Goal: Navigation & Orientation: Understand site structure

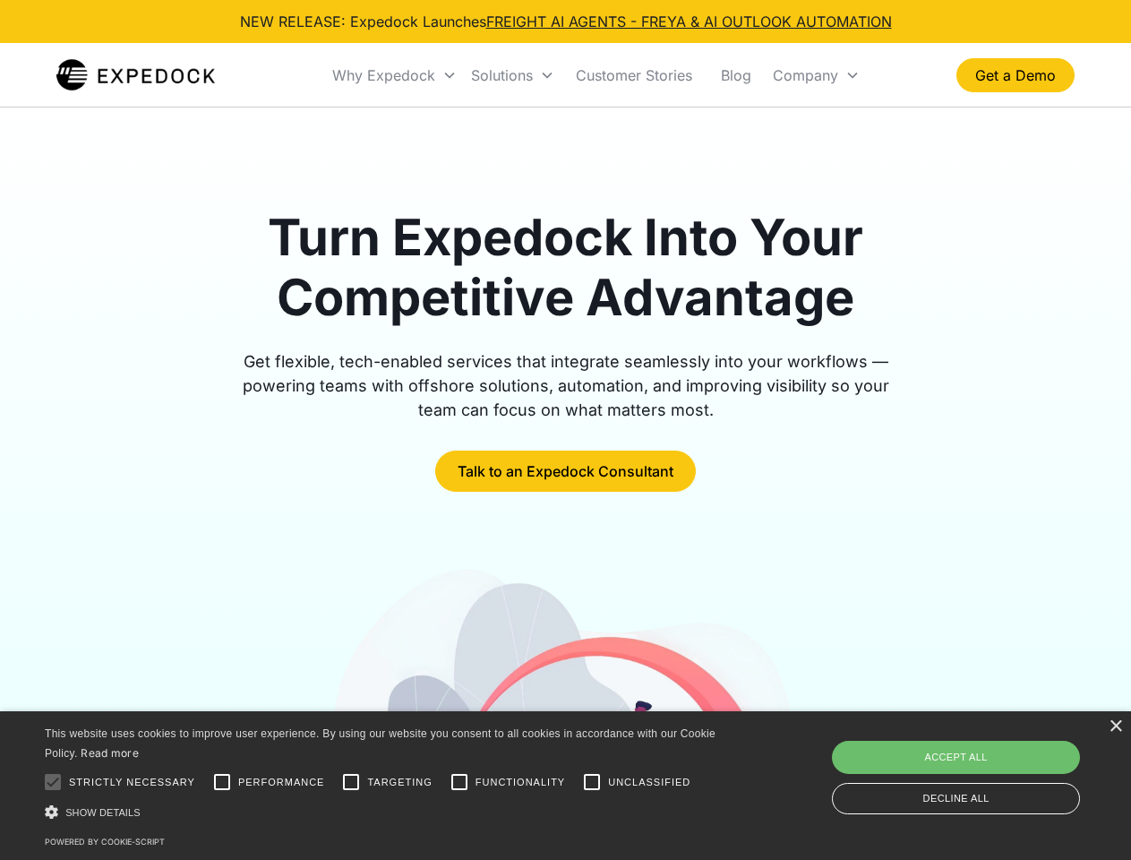
click at [395, 75] on div "Why Expedock" at bounding box center [383, 75] width 103 height 18
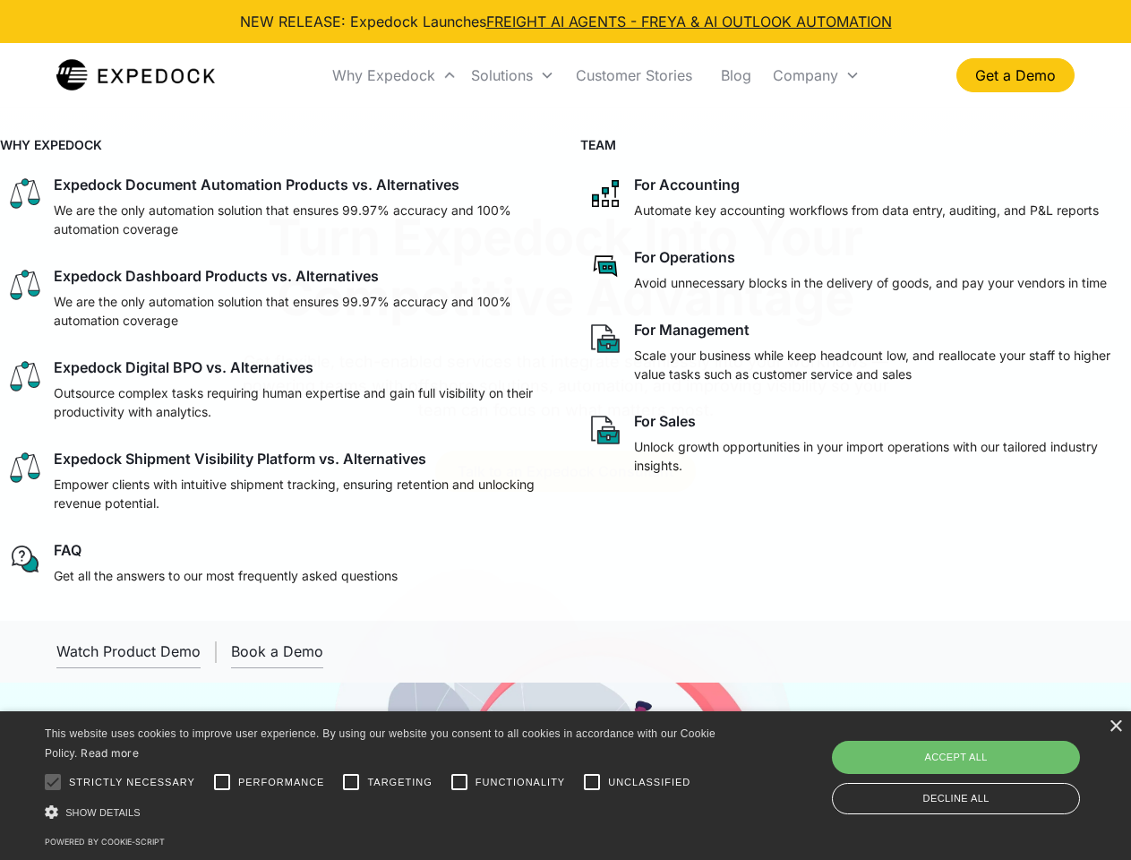
click at [512, 75] on div "Solutions" at bounding box center [502, 75] width 62 height 18
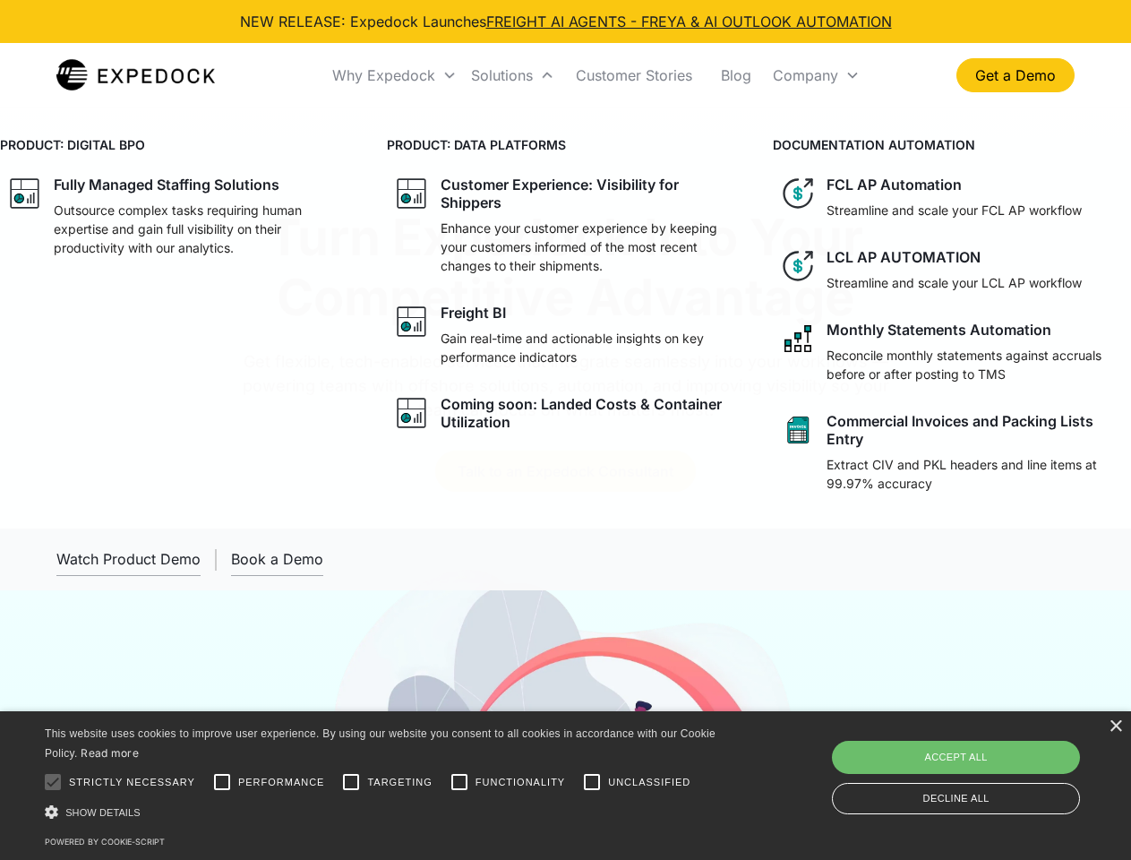
click at [816, 75] on div "Company" at bounding box center [805, 75] width 65 height 18
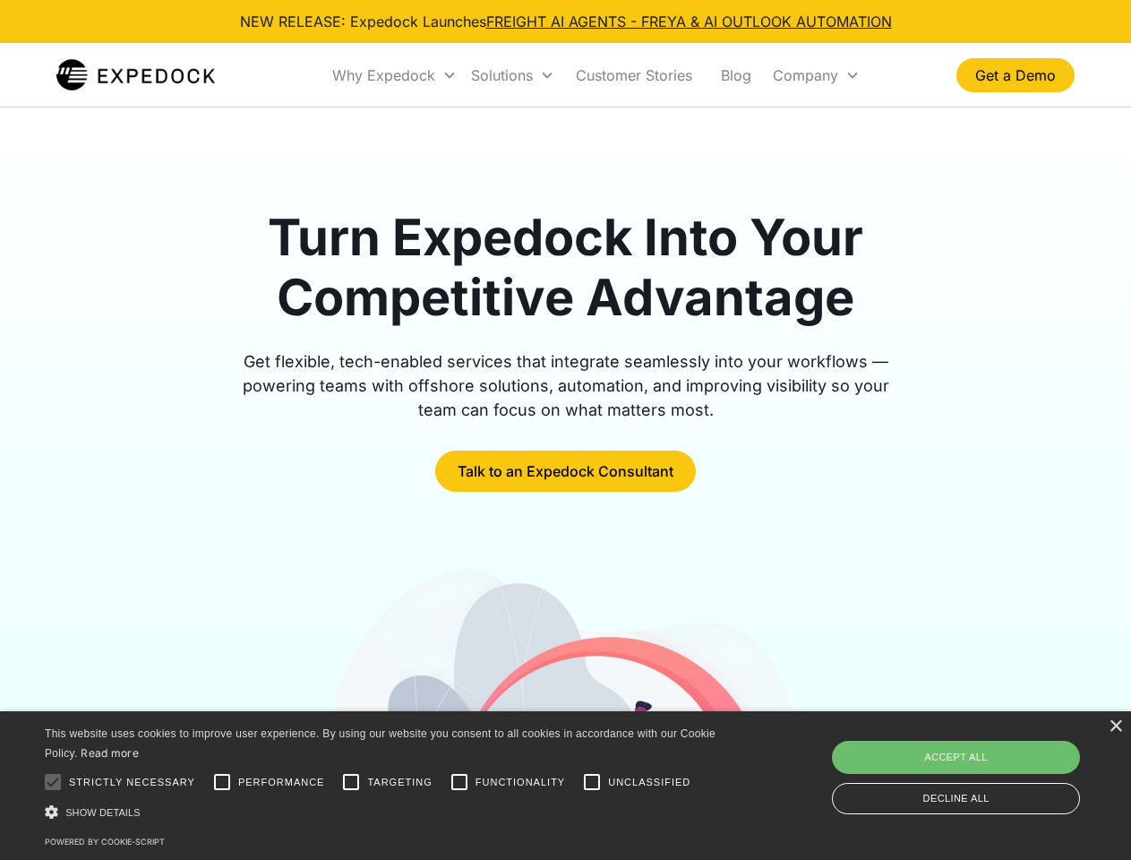
click at [53, 782] on div at bounding box center [53, 782] width 36 height 36
click at [222, 782] on input "Performance" at bounding box center [222, 782] width 36 height 36
checkbox input "true"
click at [351, 782] on input "Targeting" at bounding box center [351, 782] width 36 height 36
checkbox input "true"
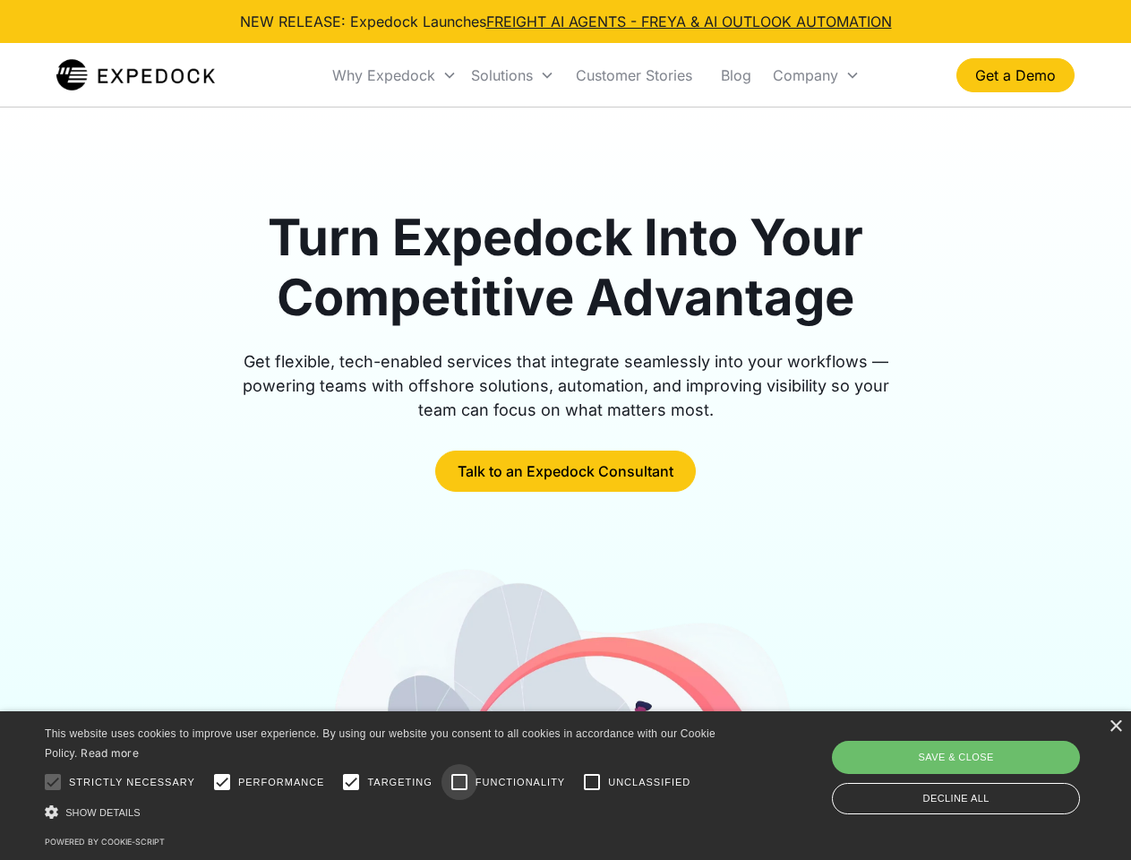
click at [459, 782] on input "Functionality" at bounding box center [459, 782] width 36 height 36
checkbox input "true"
click at [592, 782] on input "Unclassified" at bounding box center [592, 782] width 36 height 36
checkbox input "true"
click at [383, 811] on div "Show details Hide details" at bounding box center [383, 811] width 677 height 19
